Goal: Communication & Community: Answer question/provide support

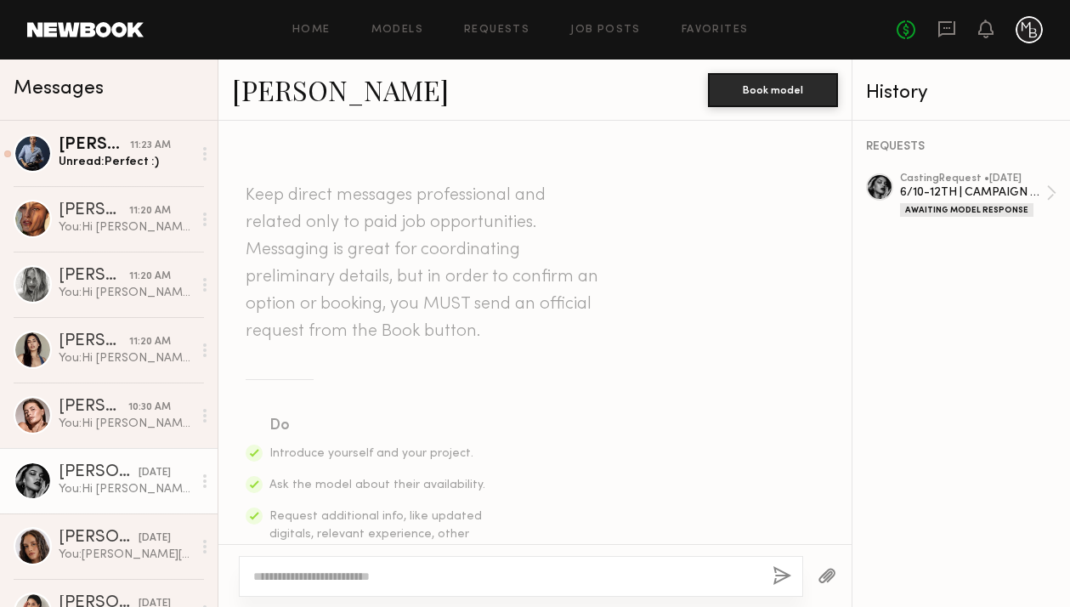
scroll to position [2738, 0]
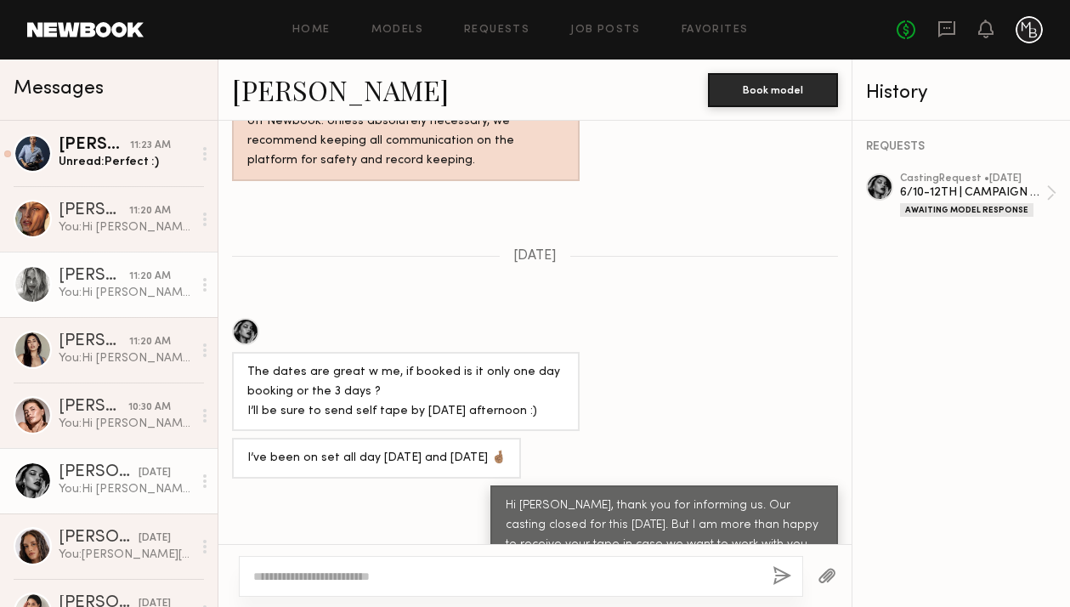
click at [166, 290] on div "You: Hi [PERSON_NAME], thank you for your patience. We should have our call she…" at bounding box center [125, 293] width 133 height 16
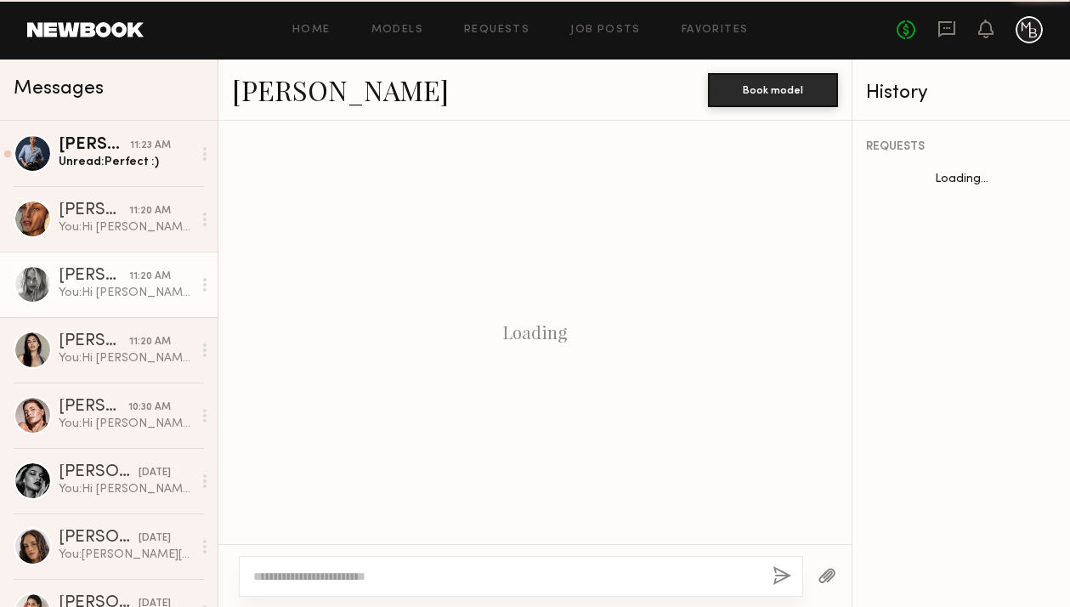
scroll to position [2929, 0]
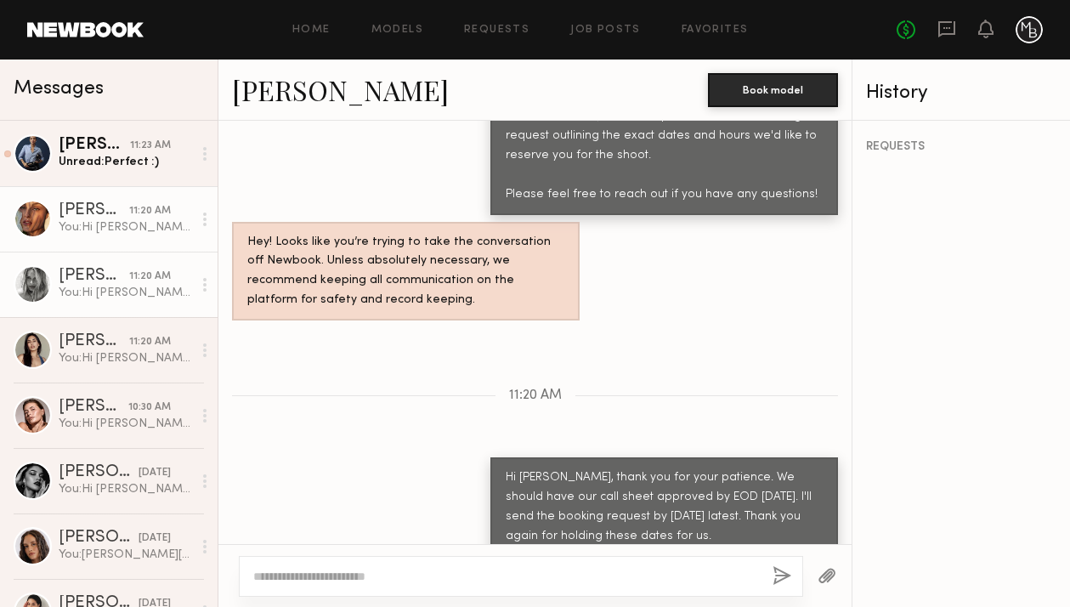
click at [104, 230] on div "You: Hi [PERSON_NAME], thank you for your patience. We should have our call she…" at bounding box center [125, 227] width 133 height 16
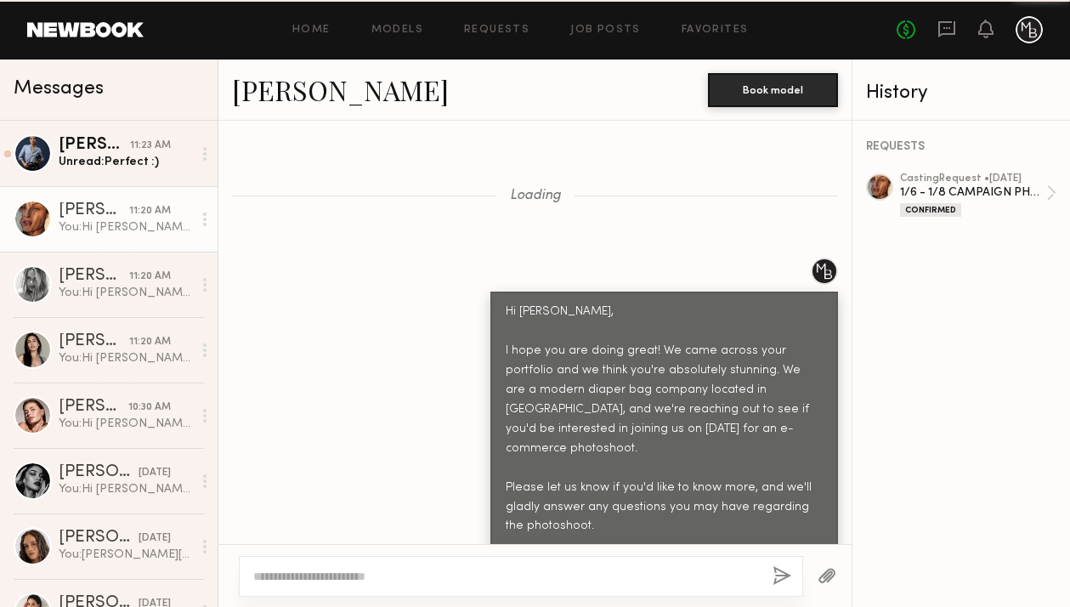
scroll to position [7333, 0]
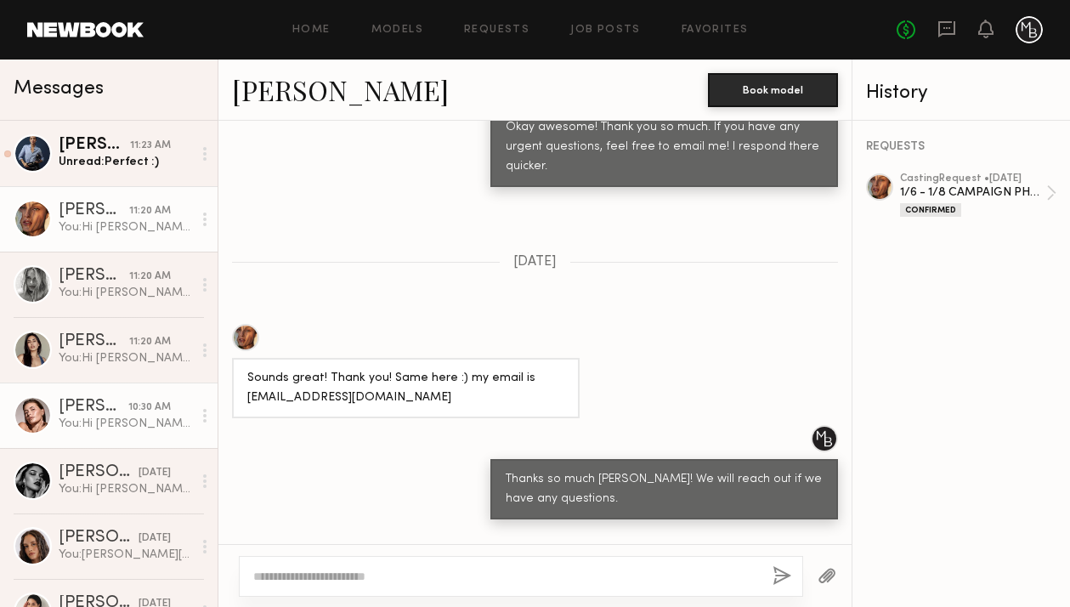
click at [127, 422] on div "You: Hi [PERSON_NAME]! Amazing. We will send you shoot details by [DATE]. Thank…" at bounding box center [125, 424] width 133 height 16
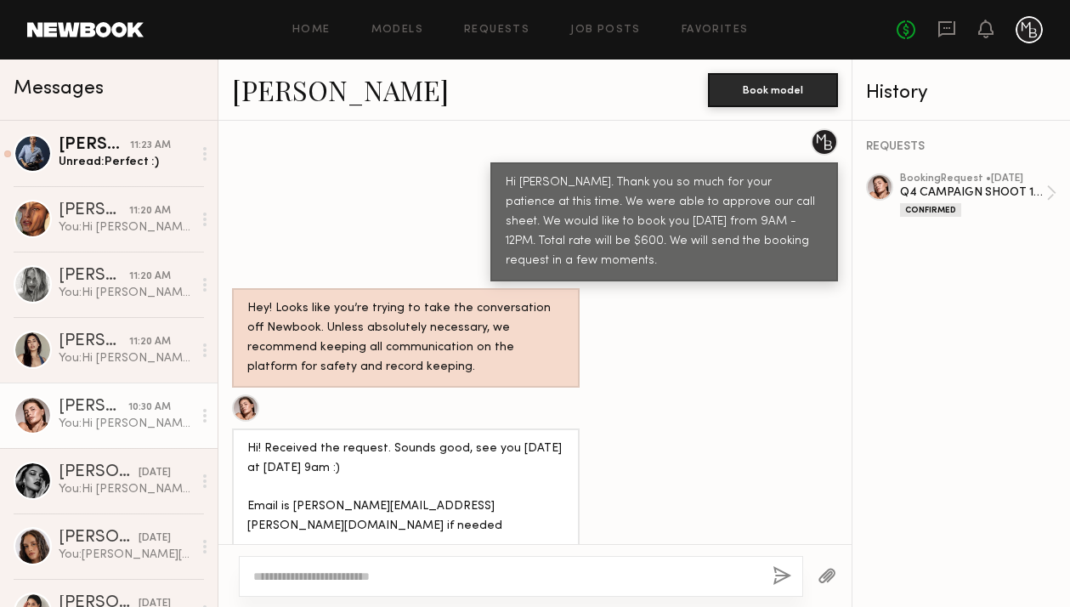
scroll to position [1865, 0]
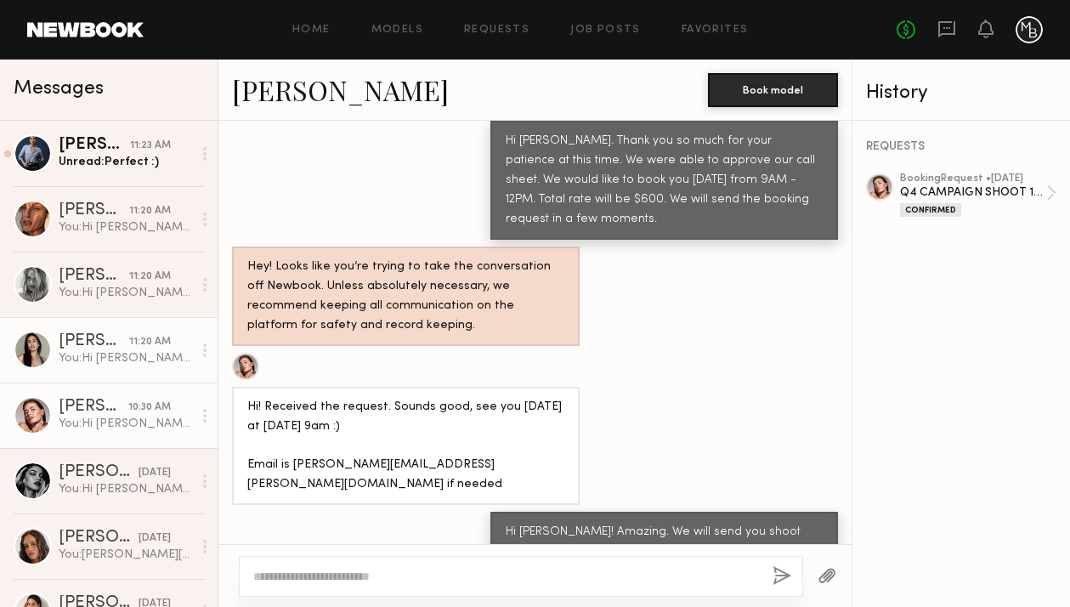
click at [129, 359] on div "You: Hi [PERSON_NAME], thank you for your patience. We should have our call she…" at bounding box center [125, 358] width 133 height 16
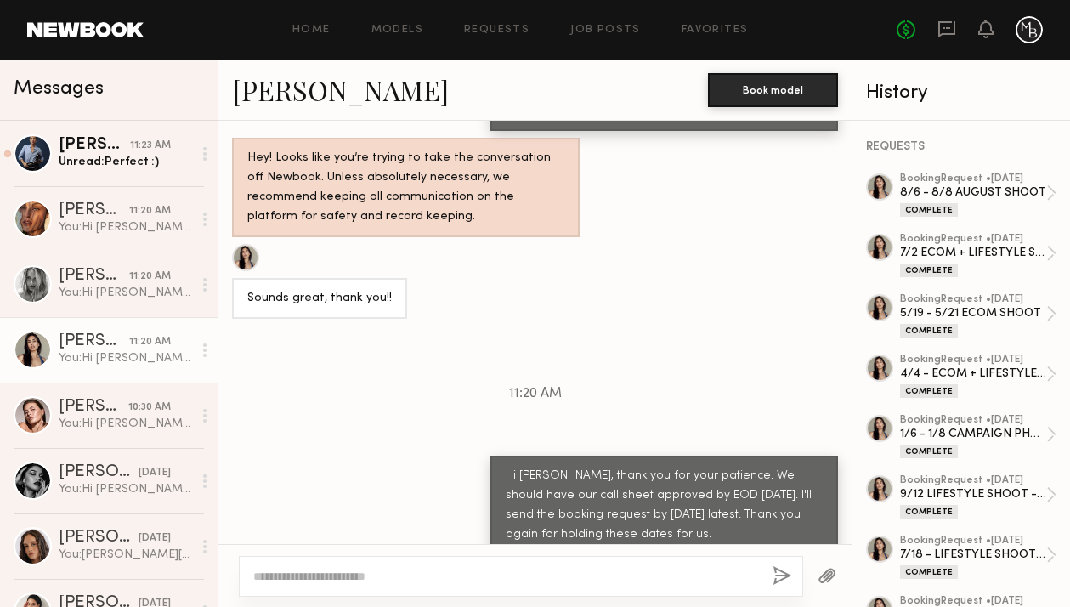
scroll to position [1504, 0]
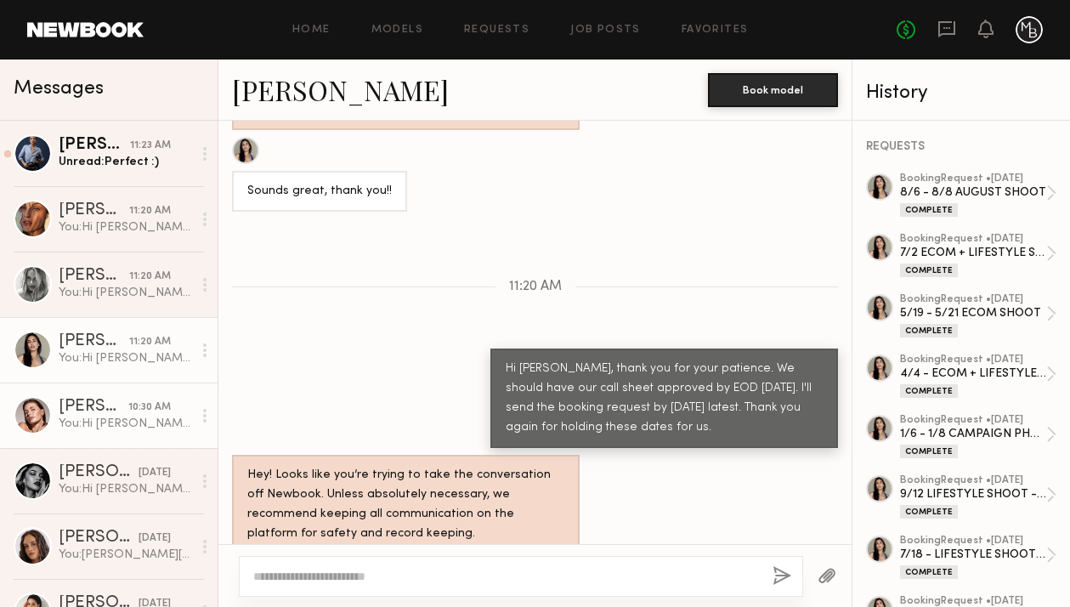
click at [116, 427] on div "You: Hi [PERSON_NAME]! Amazing. We will send you shoot details by [DATE]. Thank…" at bounding box center [125, 424] width 133 height 16
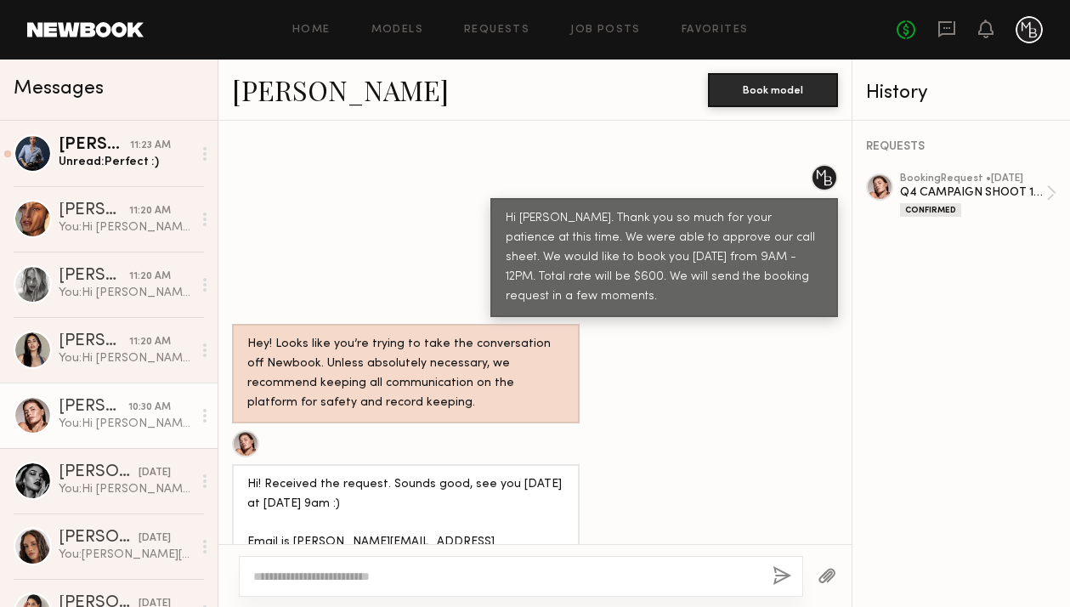
scroll to position [1865, 0]
